Goal: Task Accomplishment & Management: Manage account settings

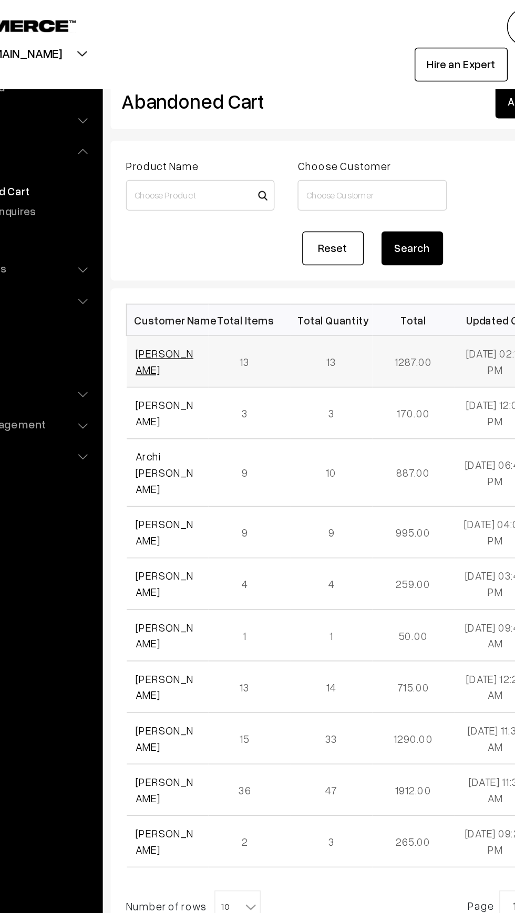
click at [171, 247] on link "[PERSON_NAME]" at bounding box center [183, 247] width 39 height 20
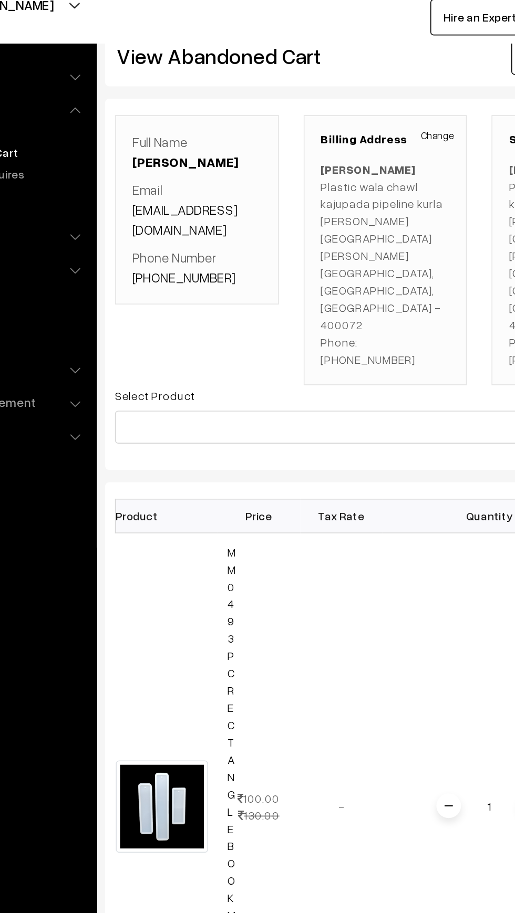
scroll to position [0, 30]
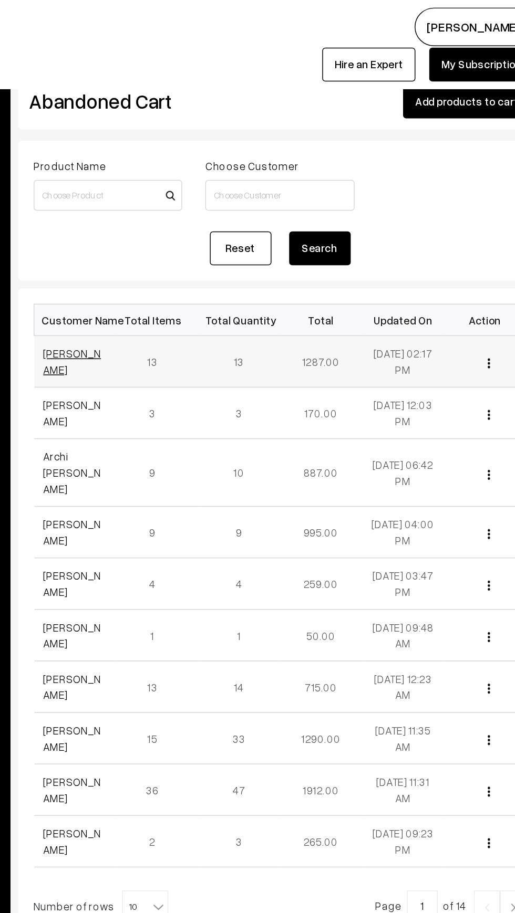
click at [179, 250] on link "[PERSON_NAME]" at bounding box center [183, 247] width 39 height 20
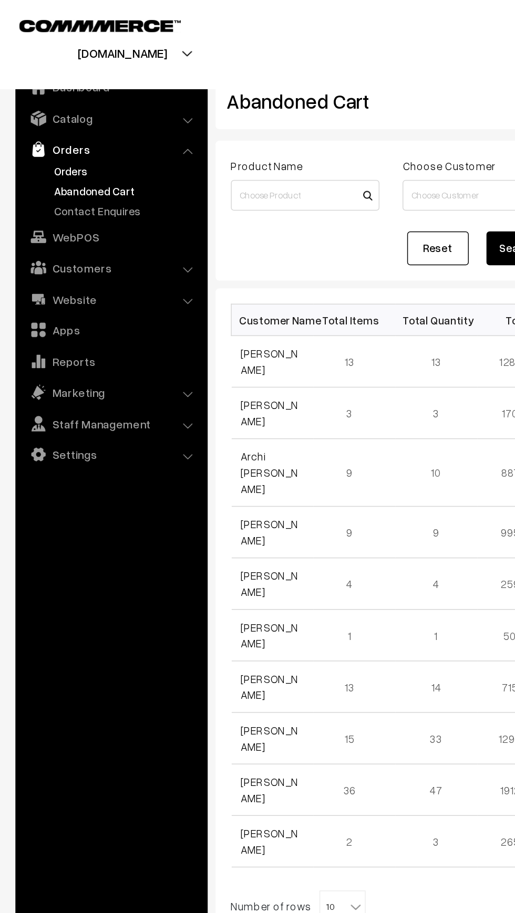
click at [37, 114] on link "Orders" at bounding box center [86, 116] width 104 height 11
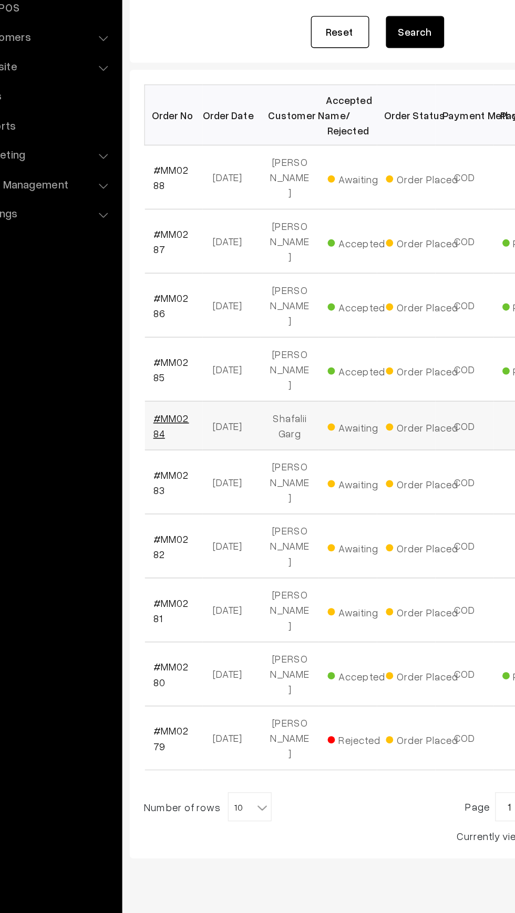
click at [166, 454] on link "#MM0284" at bounding box center [177, 464] width 26 height 20
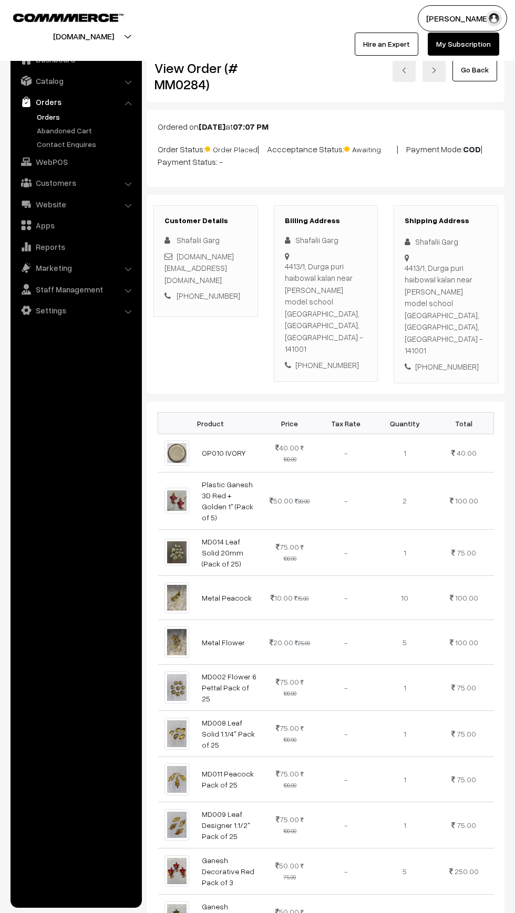
scroll to position [883, 0]
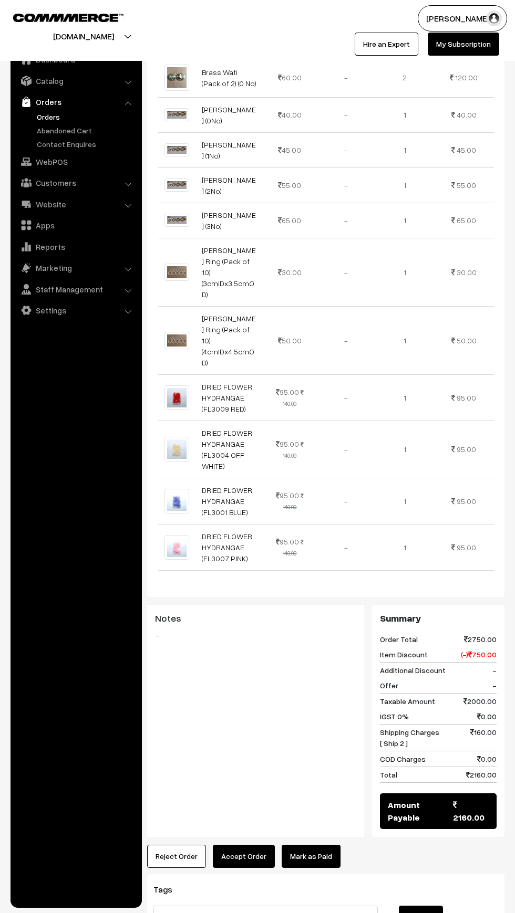
click at [311, 845] on link "Mark as Paid" at bounding box center [310, 856] width 59 height 23
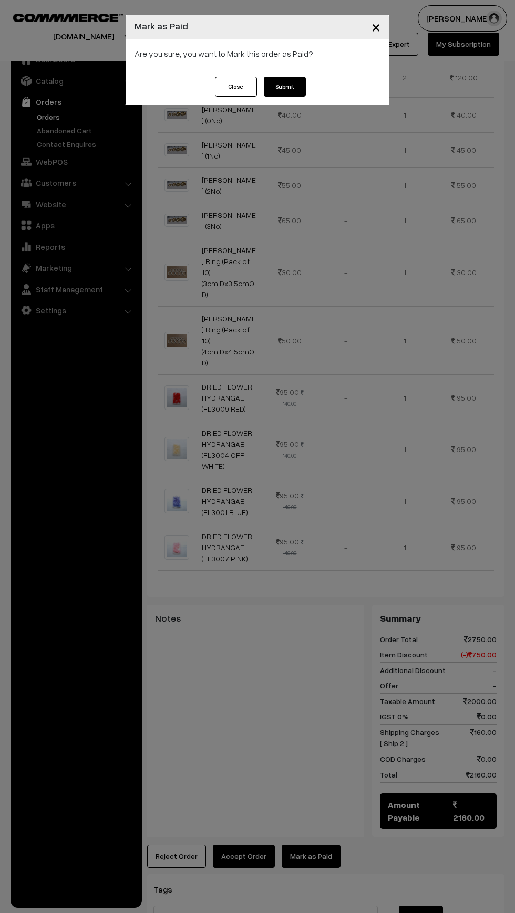
click at [294, 87] on button "Submit" at bounding box center [285, 87] width 42 height 20
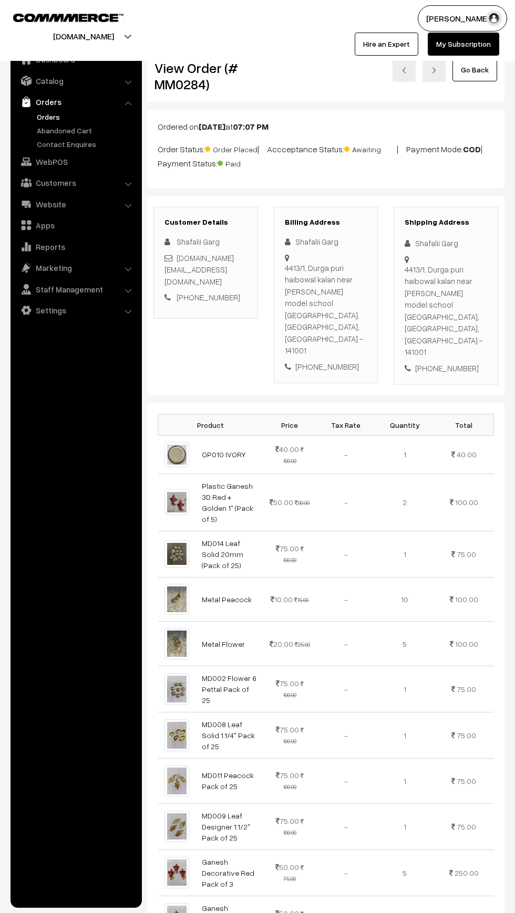
scroll to position [884, 0]
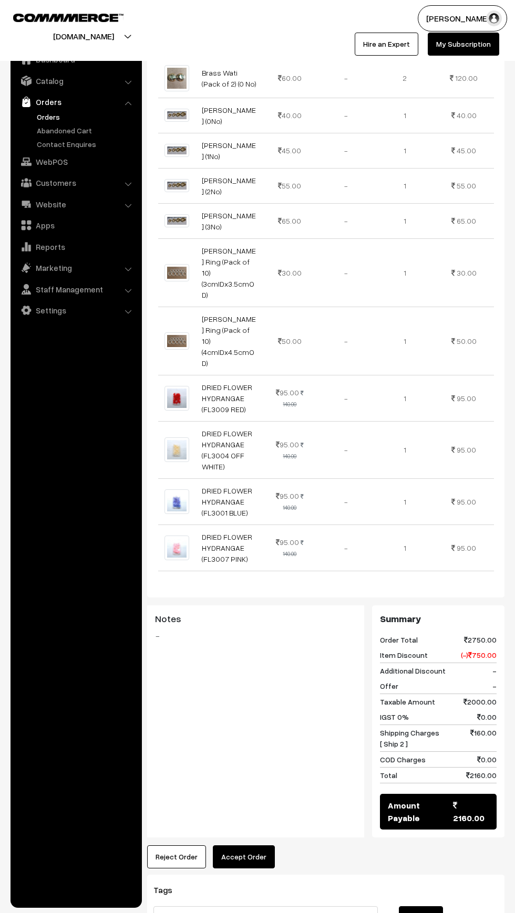
click at [246, 845] on button "Accept Order" at bounding box center [244, 856] width 62 height 23
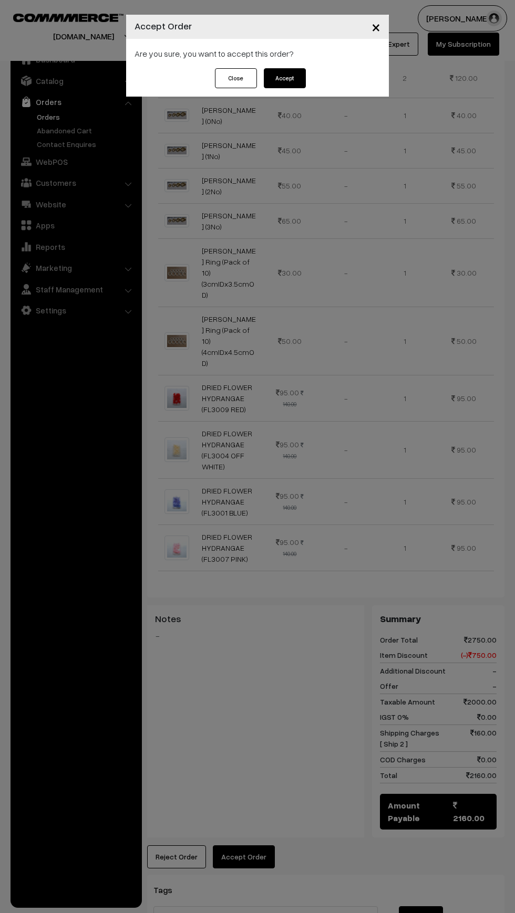
click at [295, 83] on button "Accept" at bounding box center [285, 78] width 42 height 20
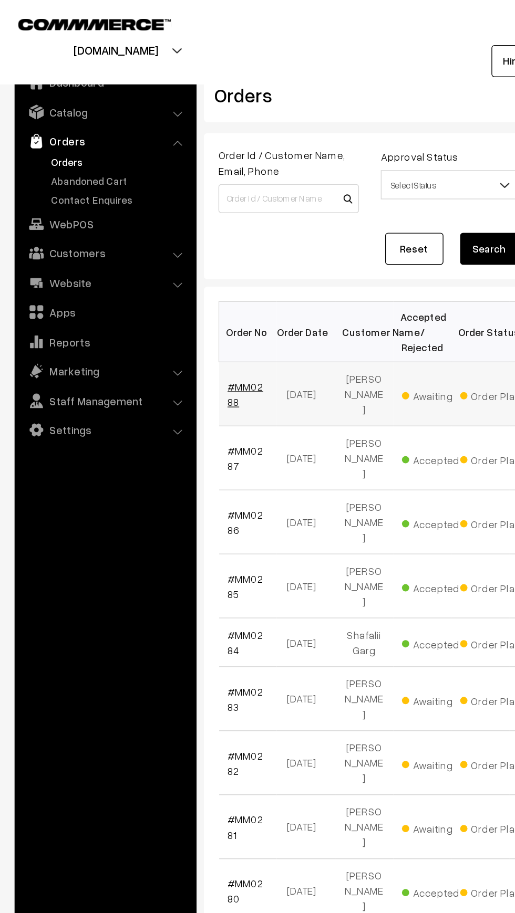
click at [171, 276] on link "#MM0288" at bounding box center [177, 285] width 26 height 20
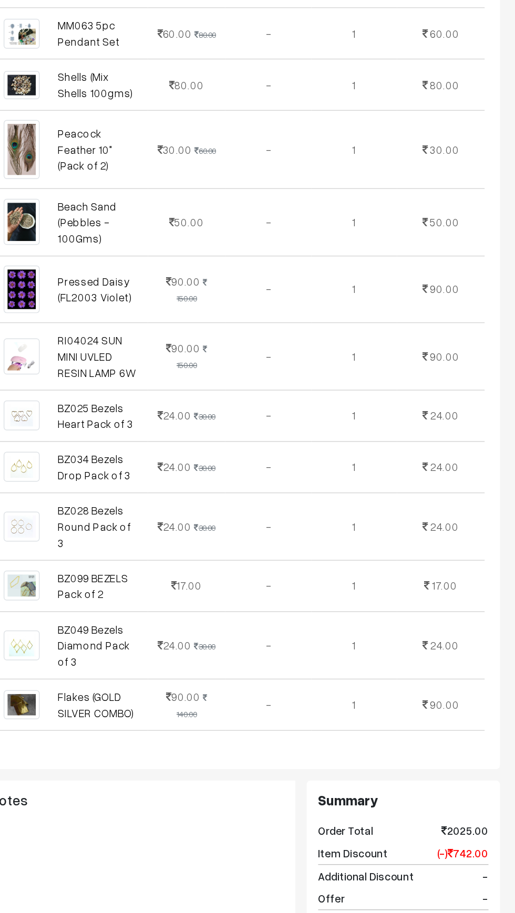
scroll to position [634, 0]
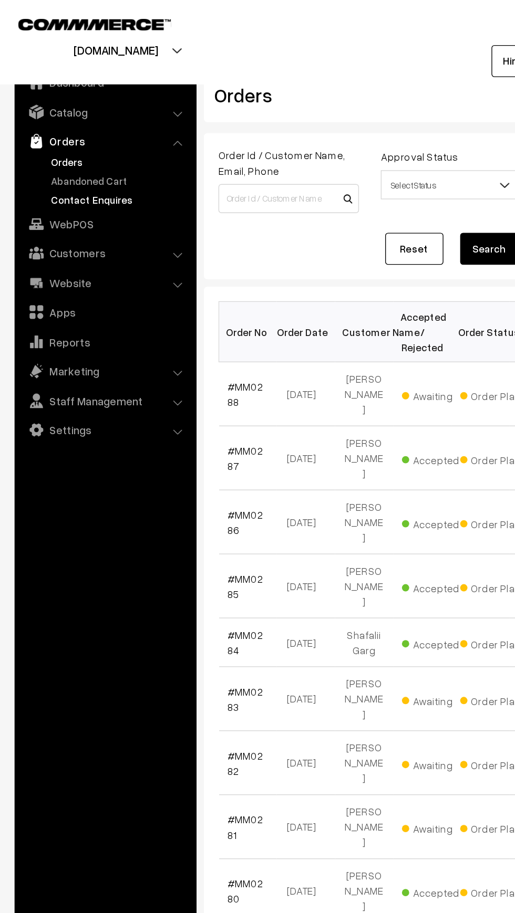
click at [45, 141] on link "Contact Enquires" at bounding box center [86, 144] width 104 height 11
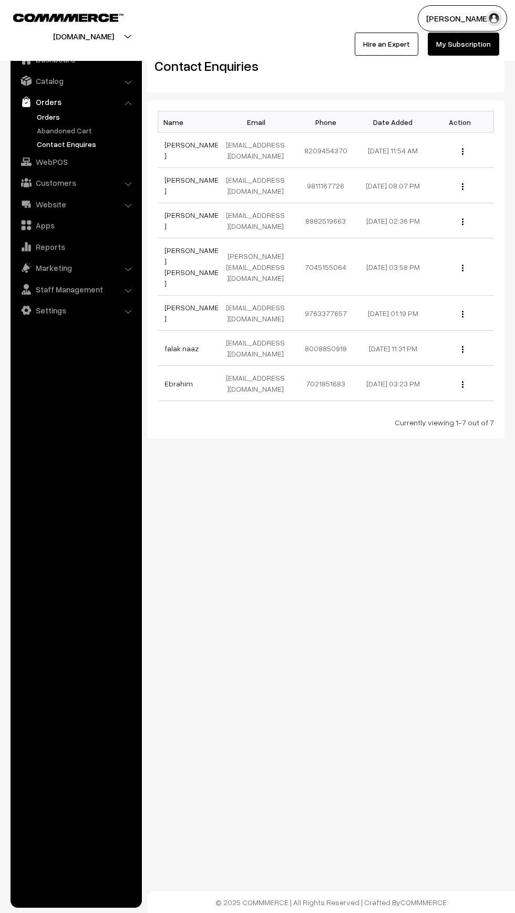
click at [35, 117] on link "Orders" at bounding box center [86, 116] width 104 height 11
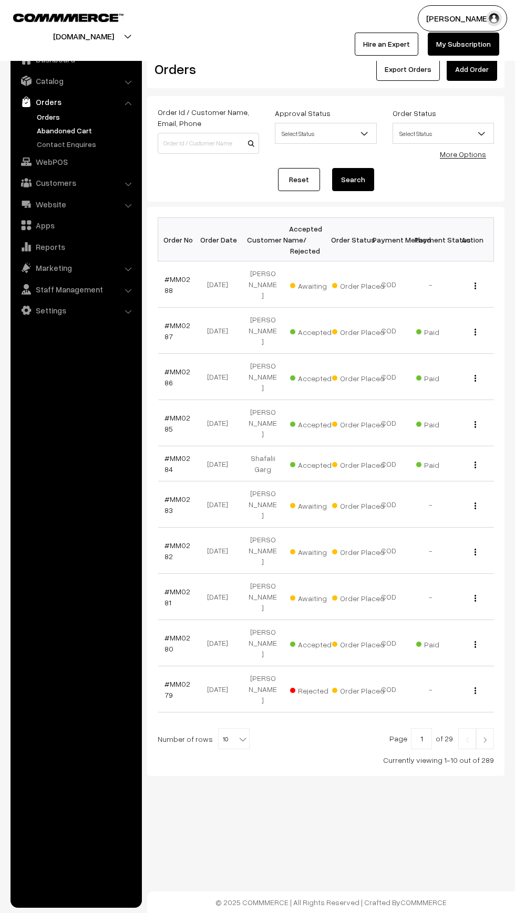
click at [41, 125] on link "Abandoned Cart" at bounding box center [86, 130] width 104 height 11
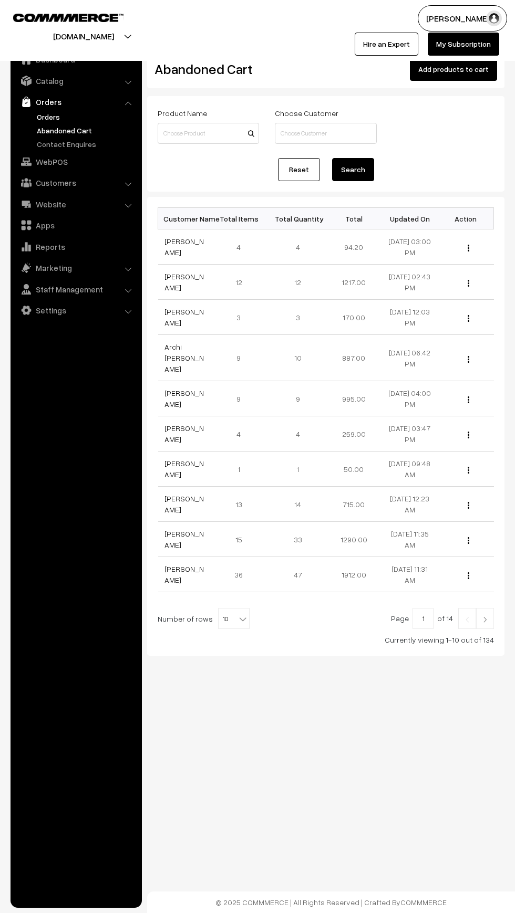
click at [38, 117] on link "Orders" at bounding box center [86, 116] width 104 height 11
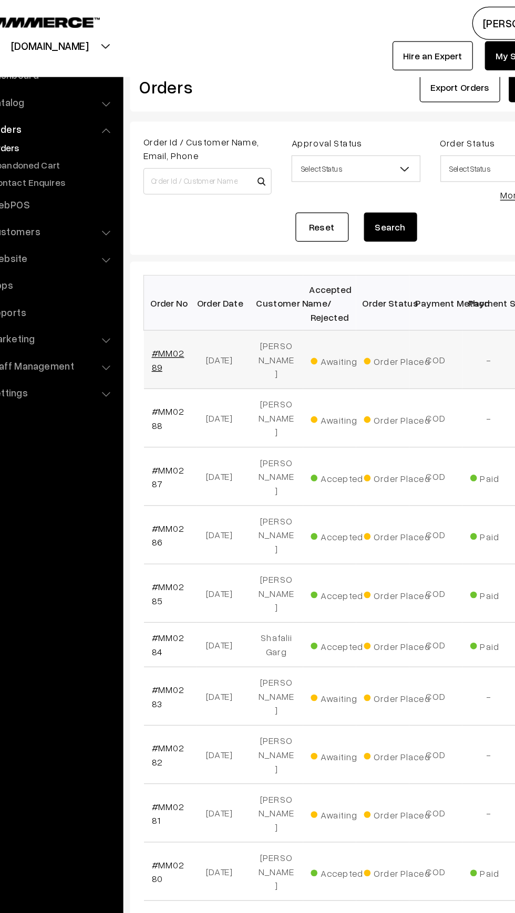
click at [190, 275] on link "#MM0289" at bounding box center [177, 285] width 26 height 20
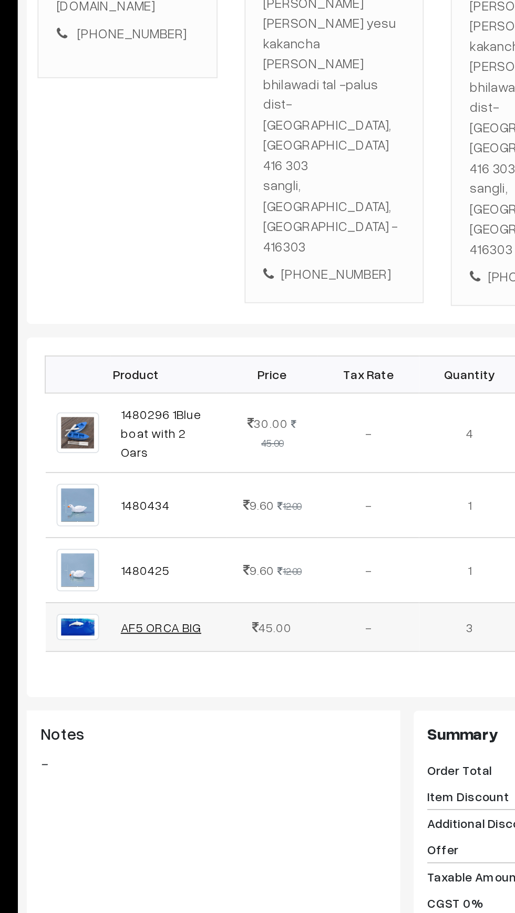
click at [209, 625] on link "AF5 ORCA BIG" at bounding box center [225, 629] width 47 height 9
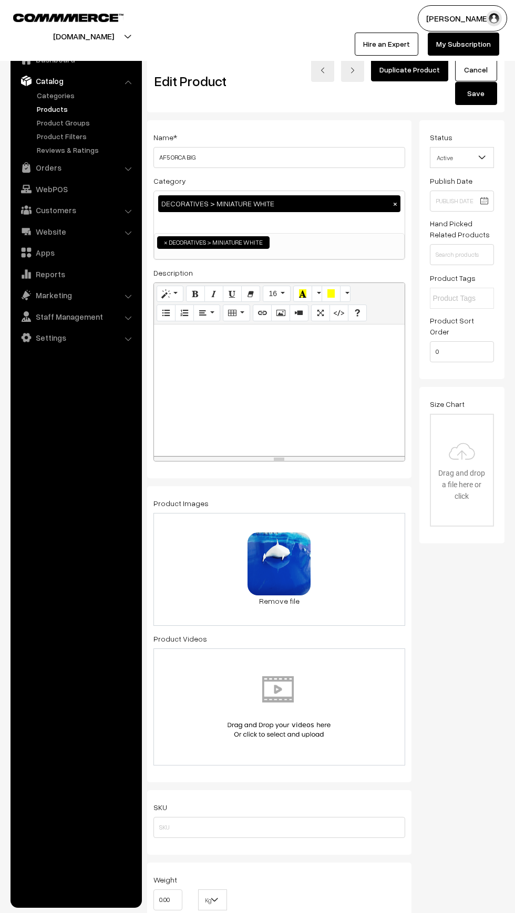
click at [443, 160] on span "Active" at bounding box center [462, 158] width 64 height 18
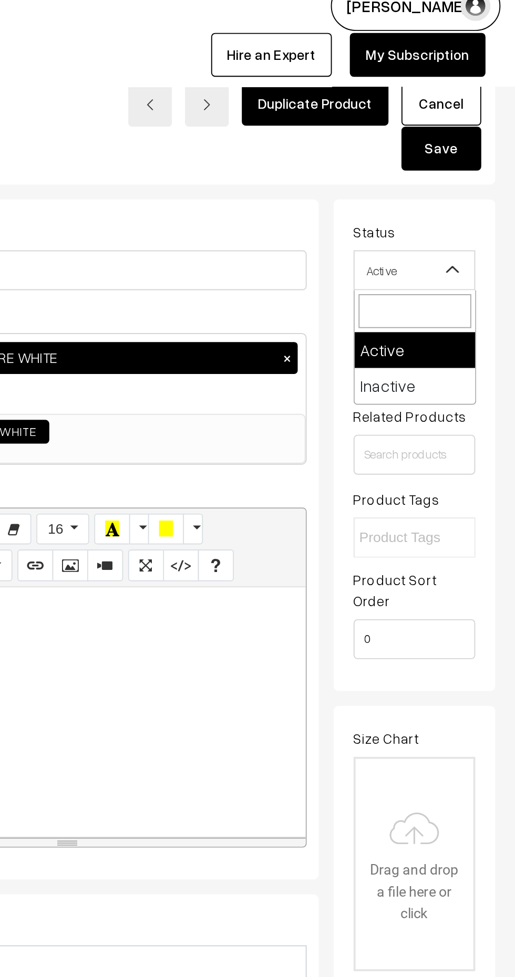
select select "2"
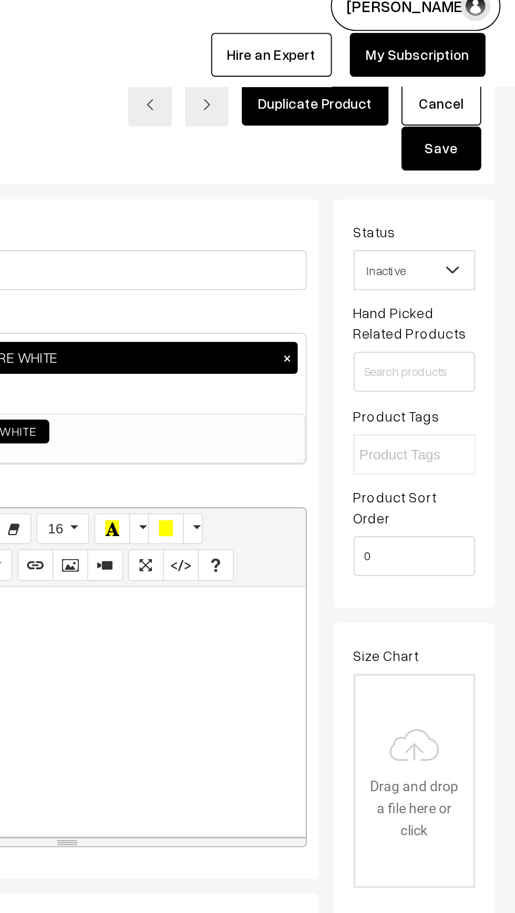
click at [466, 92] on button "Save" at bounding box center [476, 93] width 42 height 23
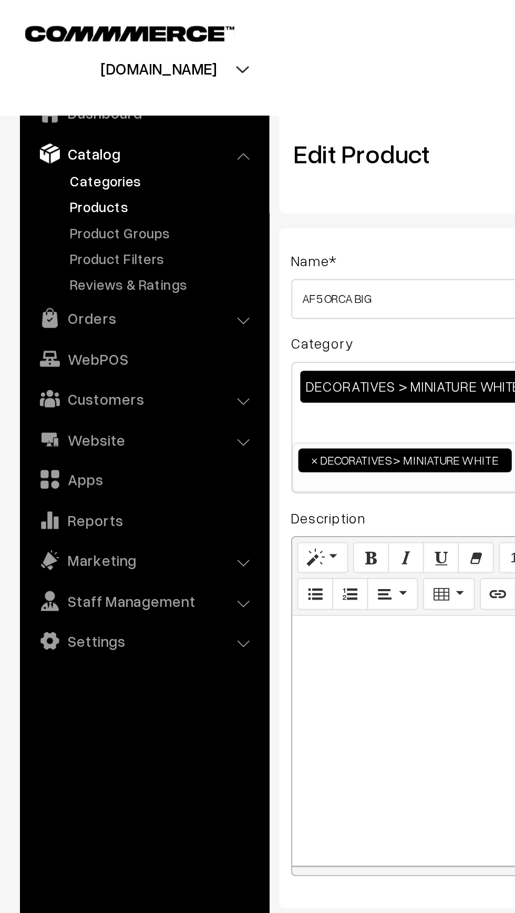
click at [47, 93] on link "Categories" at bounding box center [86, 95] width 104 height 11
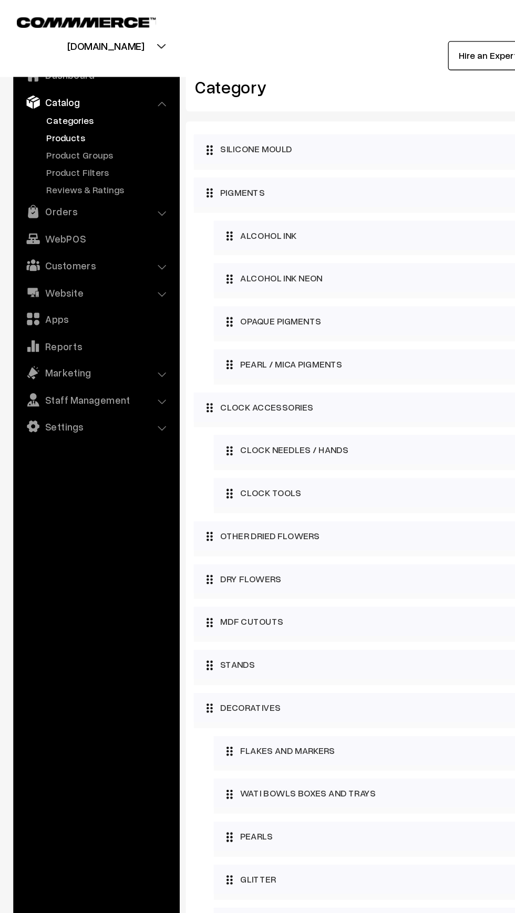
click at [36, 107] on link "Products" at bounding box center [86, 108] width 104 height 11
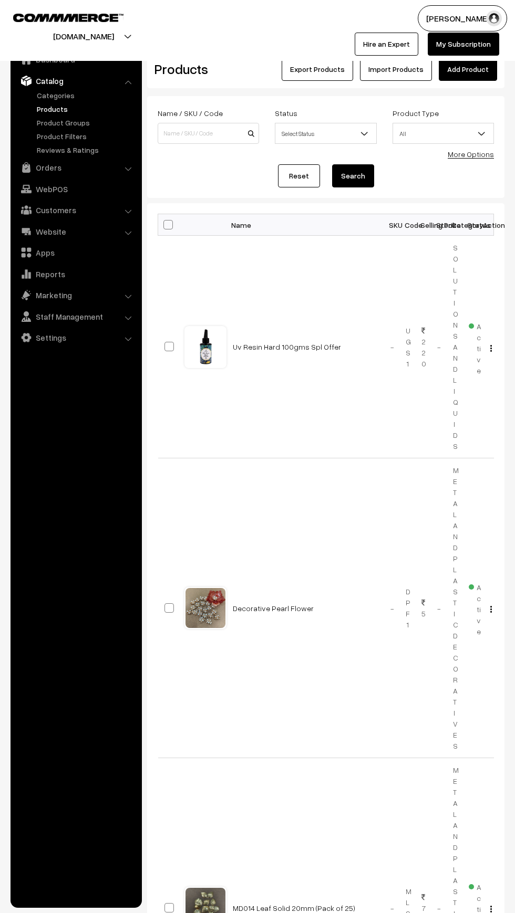
click at [323, 138] on span "Select Status" at bounding box center [325, 133] width 100 height 18
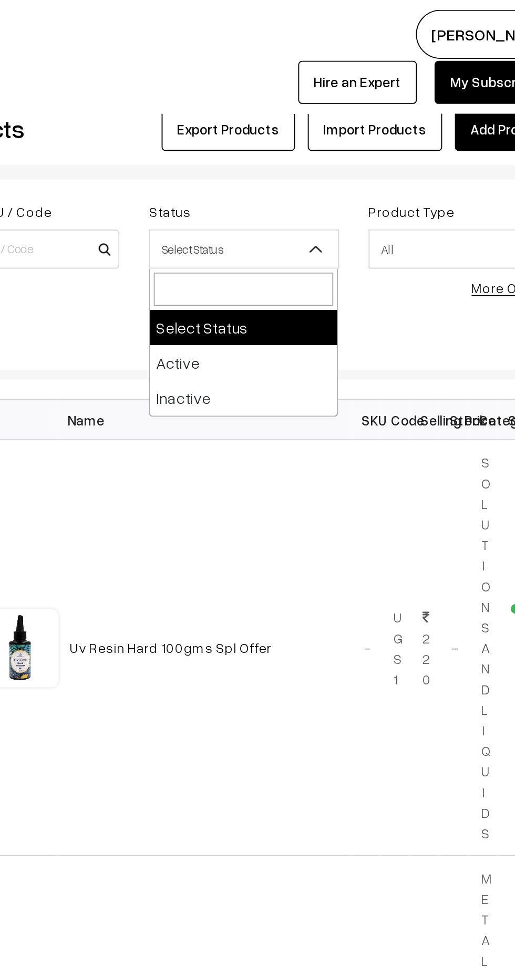
select select "active"
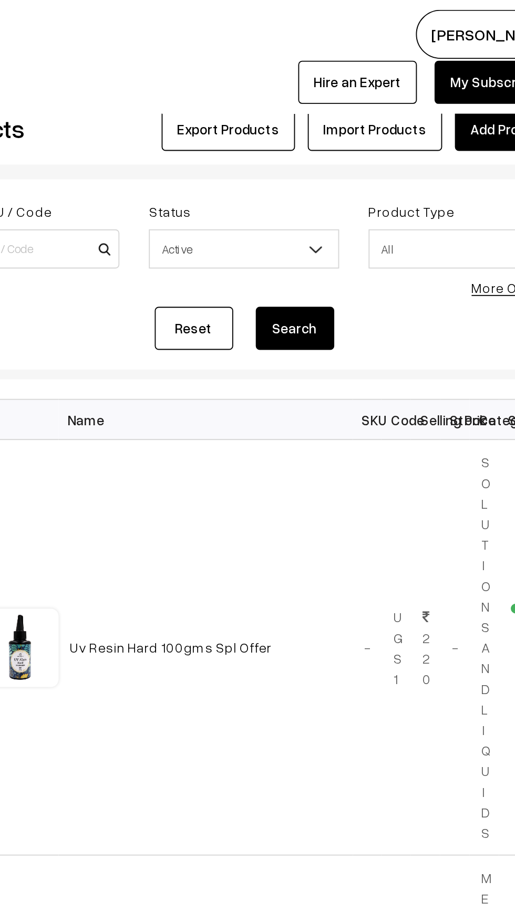
click at [410, 135] on span "All" at bounding box center [443, 133] width 100 height 18
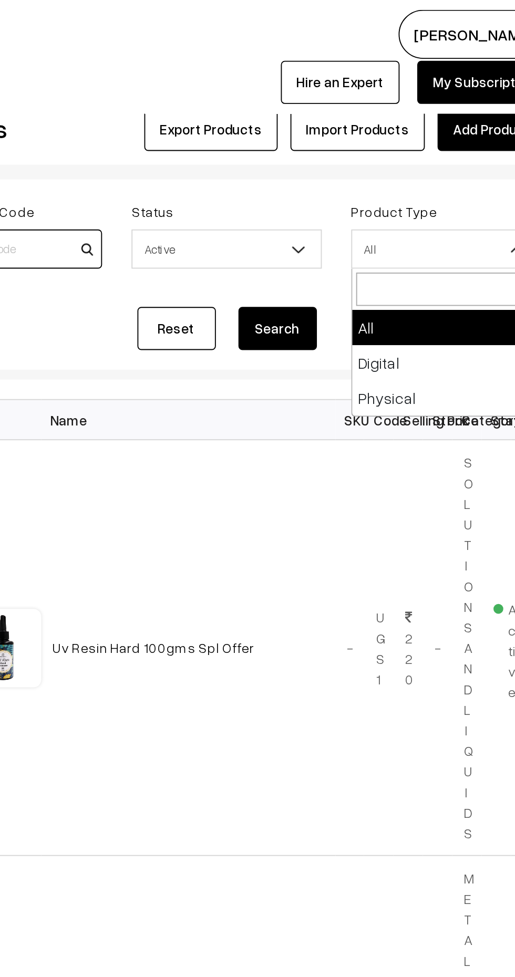
click at [243, 131] on input at bounding box center [208, 133] width 101 height 21
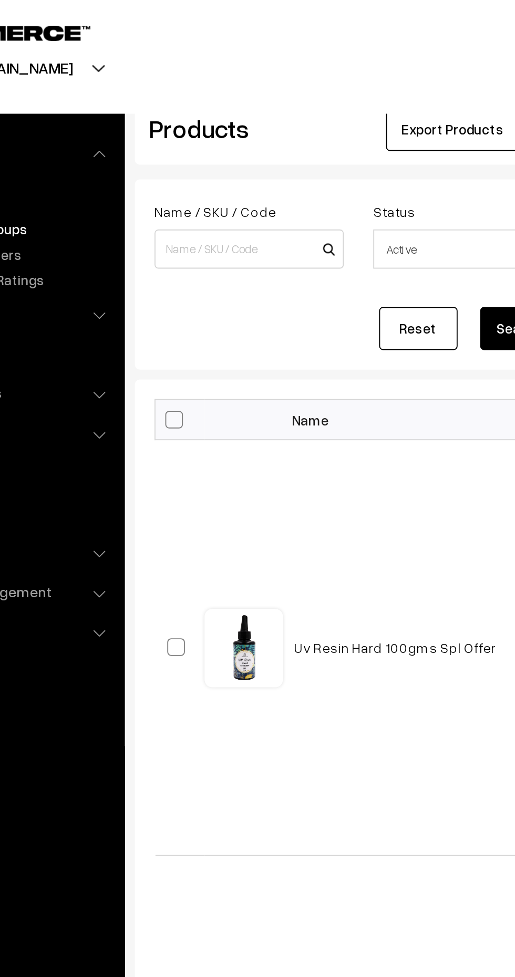
click at [101, 123] on link "Product Groups" at bounding box center [86, 122] width 104 height 11
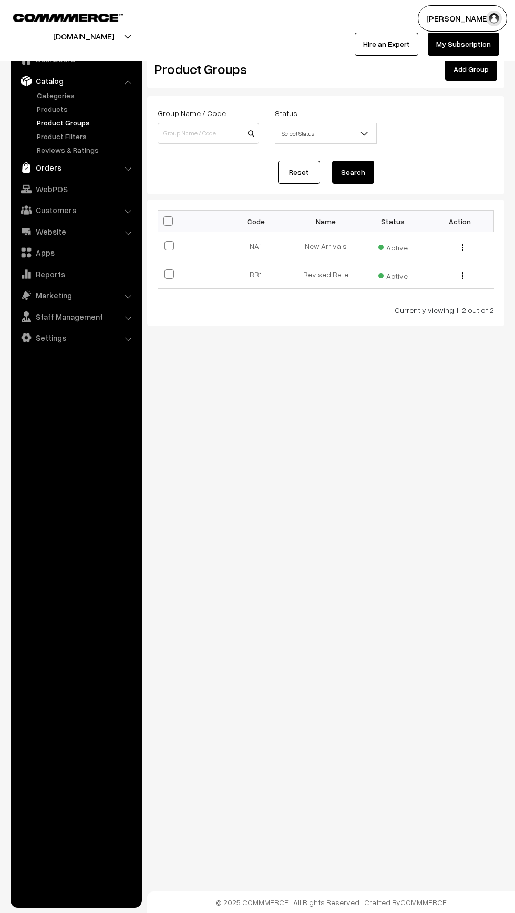
click at [30, 165] on img at bounding box center [26, 167] width 11 height 11
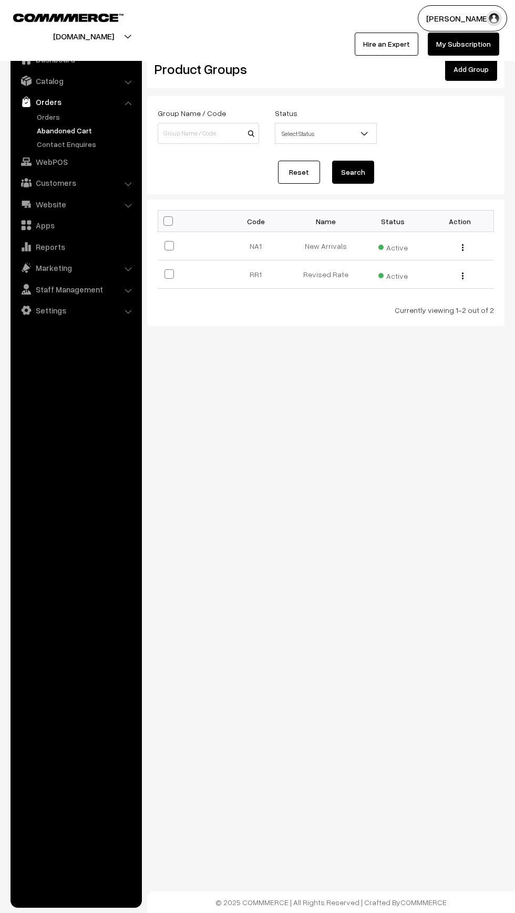
click at [36, 125] on link "Abandoned Cart" at bounding box center [86, 130] width 104 height 11
